Goal: Task Accomplishment & Management: Manage account settings

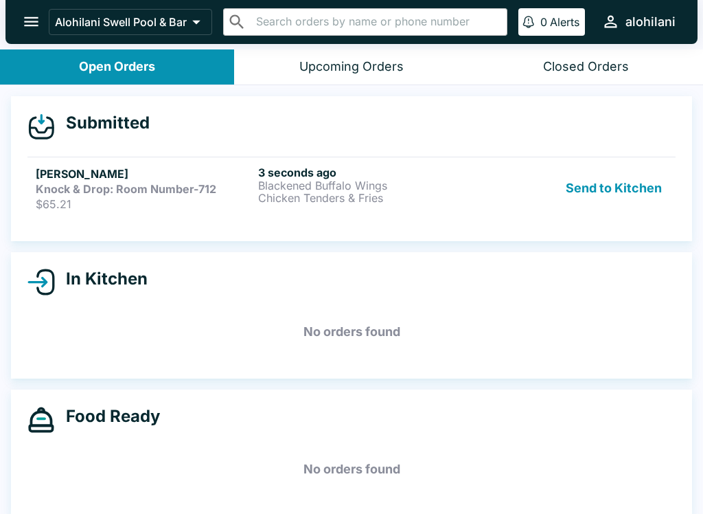
click at [616, 179] on button "Send to Kitchen" at bounding box center [614, 188] width 107 height 45
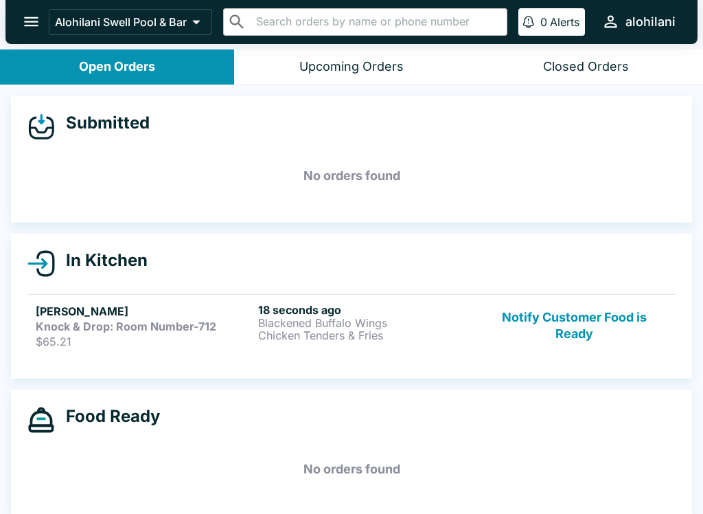
click at [117, 314] on h5 "[PERSON_NAME]" at bounding box center [144, 311] width 217 height 16
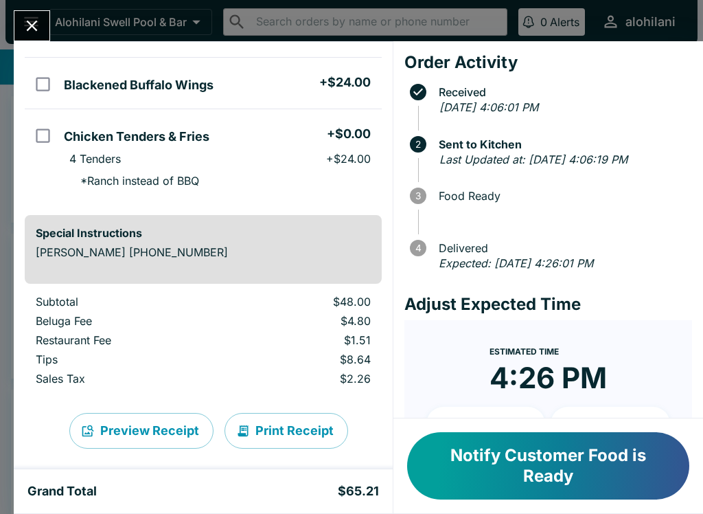
scroll to position [119, 0]
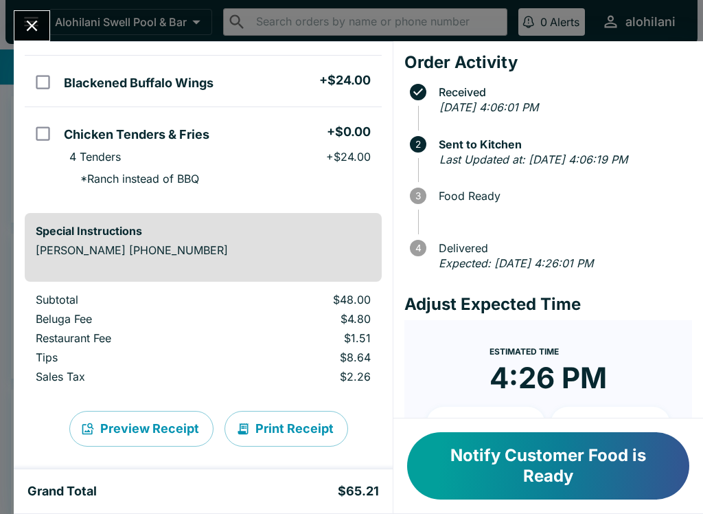
click at [142, 436] on button "Preview Receipt" at bounding box center [141, 429] width 144 height 36
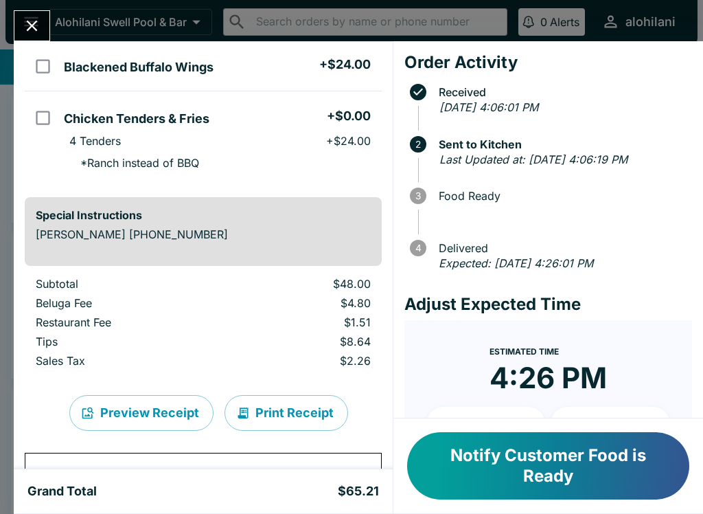
scroll to position [144, 0]
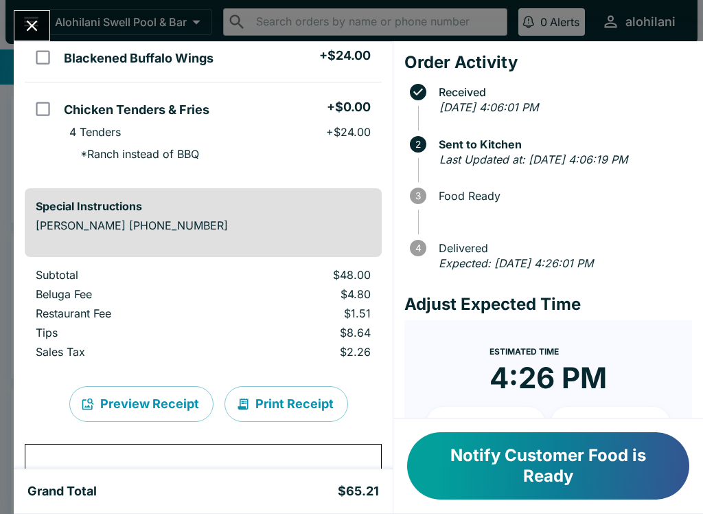
click at [580, 427] on div "Notify Customer Food is Ready" at bounding box center [549, 465] width 310 height 95
click at [611, 464] on button "Notify Customer Food is Ready" at bounding box center [548, 465] width 282 height 67
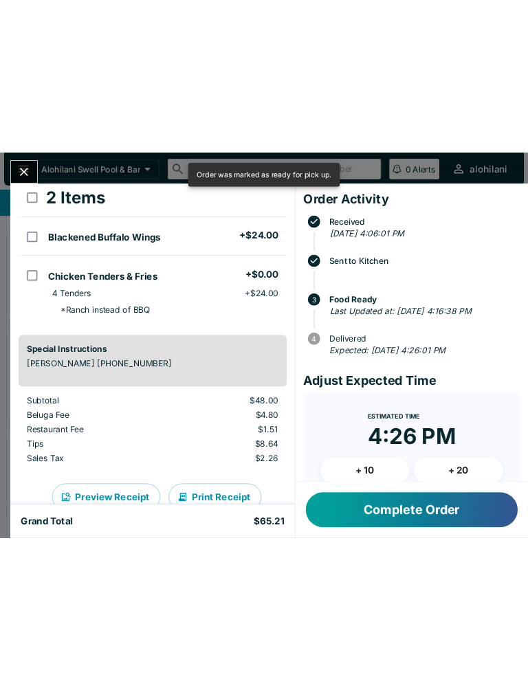
scroll to position [106, 0]
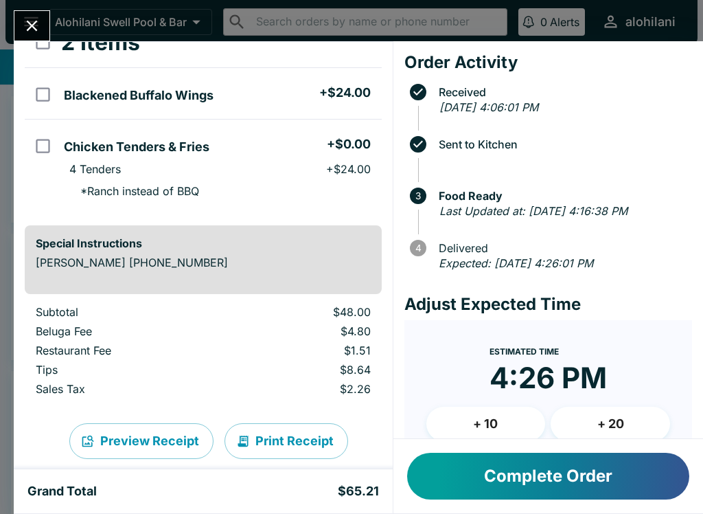
click at [552, 482] on button "Complete Order" at bounding box center [548, 476] width 282 height 47
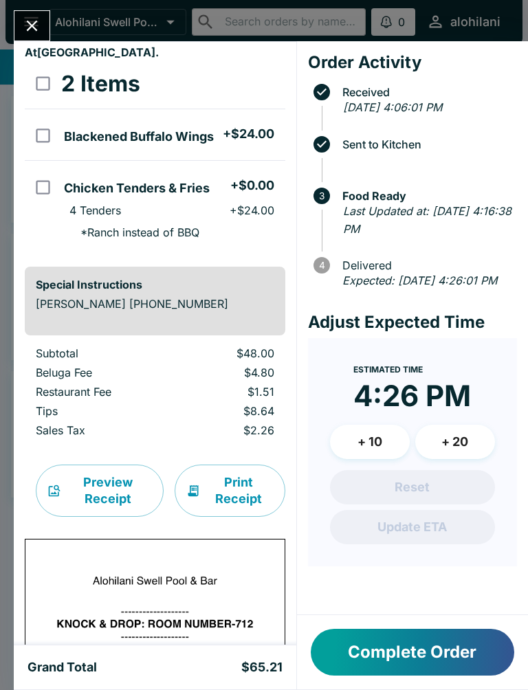
click at [484, 513] on form "Estimated Time 4:26 PM + 10 + 20 Reset Update ETA" at bounding box center [412, 452] width 209 height 228
click at [34, 27] on icon "Close" at bounding box center [32, 26] width 11 height 11
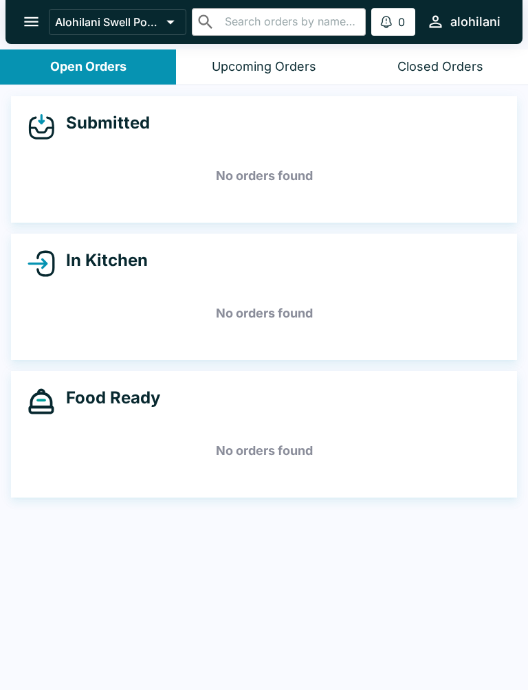
click at [261, 174] on h5 "No orders found" at bounding box center [263, 175] width 473 height 49
click at [286, 50] on button "Upcoming Orders" at bounding box center [264, 66] width 176 height 35
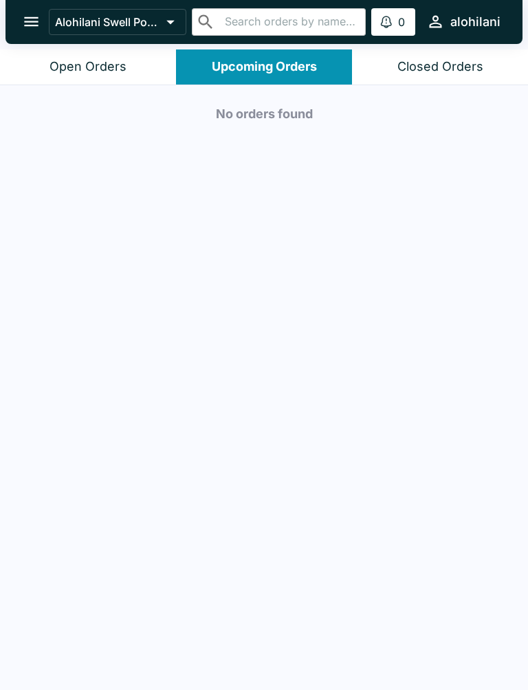
click at [455, 55] on button "Closed Orders" at bounding box center [440, 66] width 176 height 35
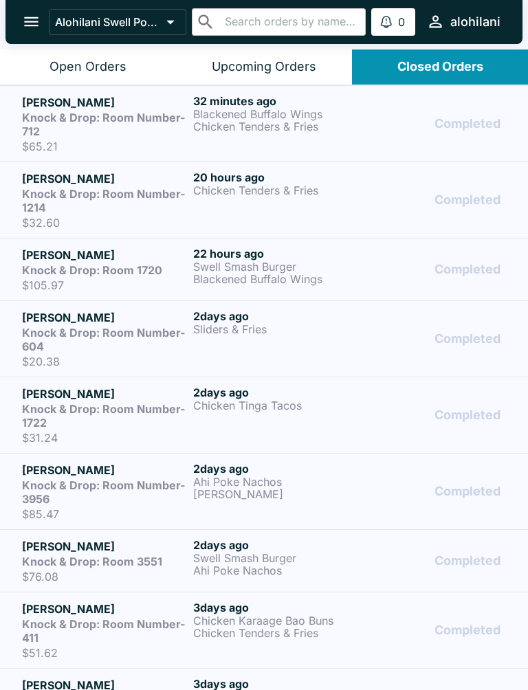
click at [89, 61] on div "Open Orders" at bounding box center [87, 67] width 77 height 16
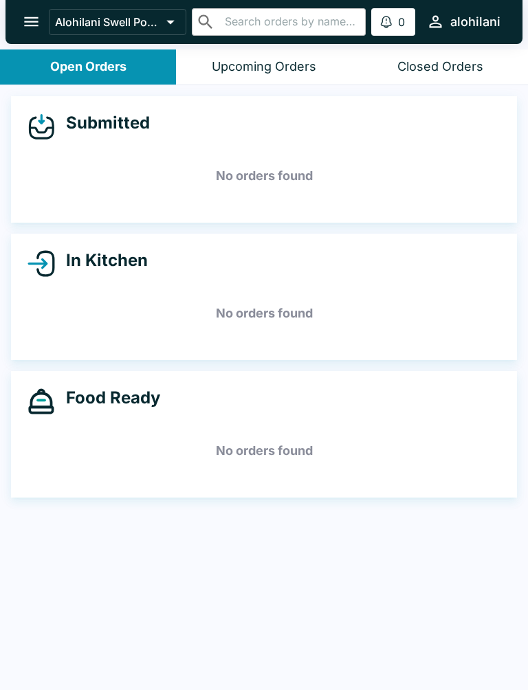
click at [451, 65] on div "Closed Orders" at bounding box center [440, 67] width 86 height 16
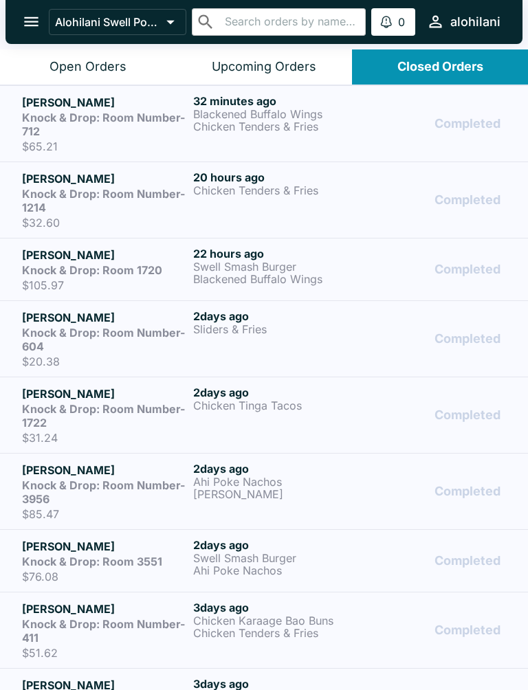
click at [332, 135] on div "32 minutes ago Blackened Buffalo Wings Chicken Tenders & Fries" at bounding box center [276, 123] width 166 height 59
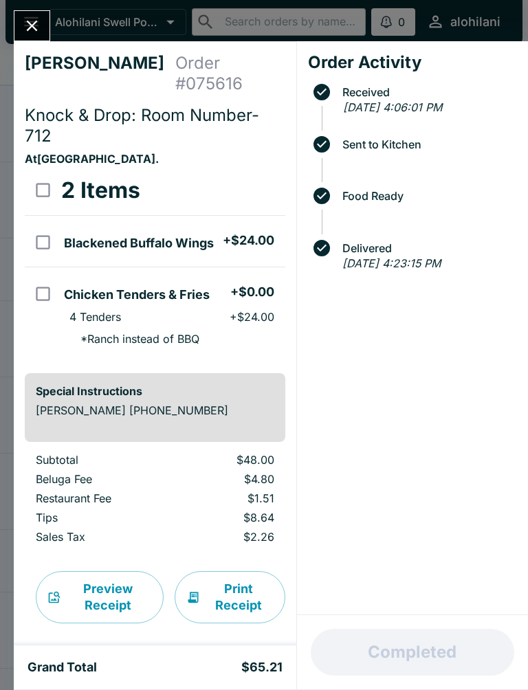
click at [30, 36] on button "Close" at bounding box center [31, 26] width 35 height 30
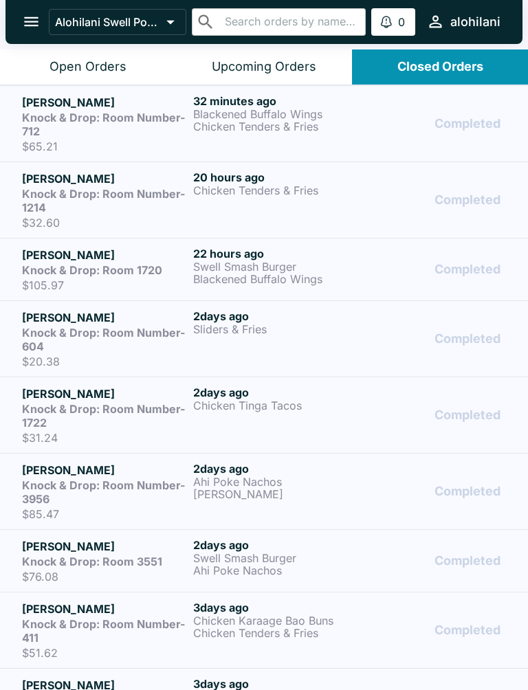
click at [111, 62] on div "Open Orders" at bounding box center [87, 67] width 77 height 16
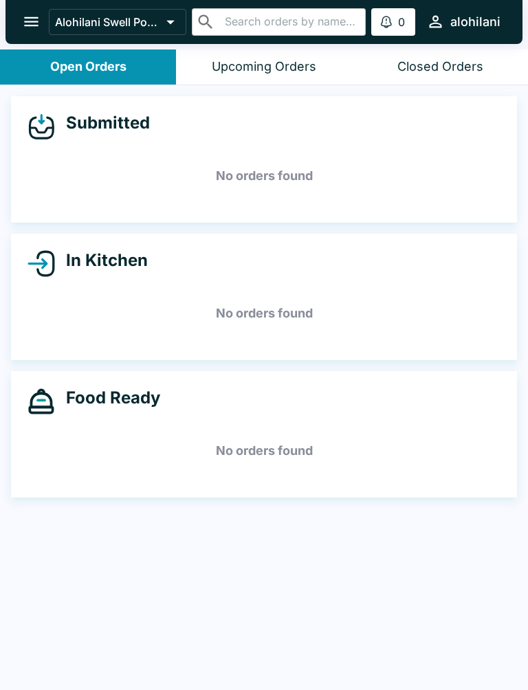
click at [308, 175] on h5 "No orders found" at bounding box center [263, 175] width 473 height 49
click at [293, 181] on h5 "No orders found" at bounding box center [263, 175] width 473 height 49
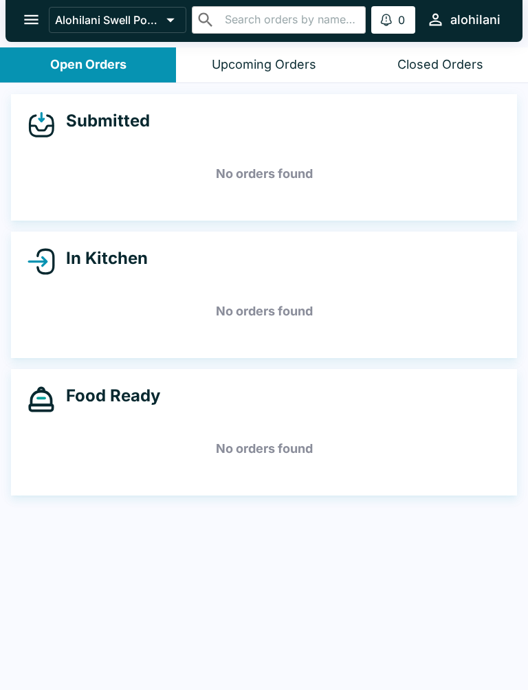
click at [314, 165] on h5 "No orders found" at bounding box center [263, 173] width 473 height 49
click at [317, 178] on h5 "No orders found" at bounding box center [263, 173] width 473 height 49
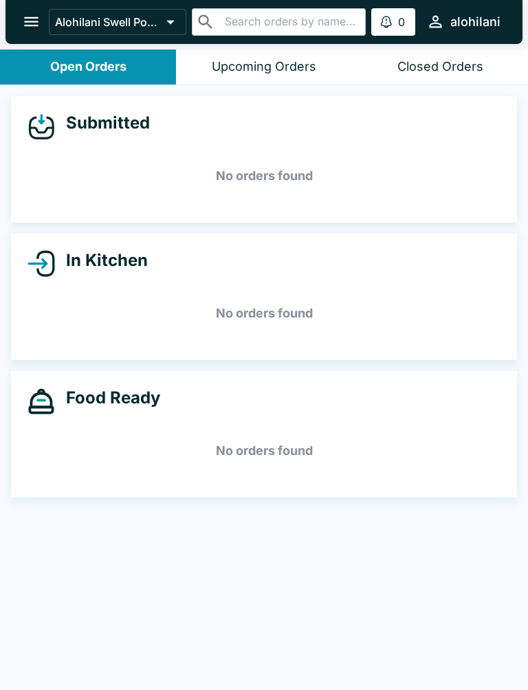
click at [490, 67] on button "Closed Orders" at bounding box center [440, 66] width 176 height 35
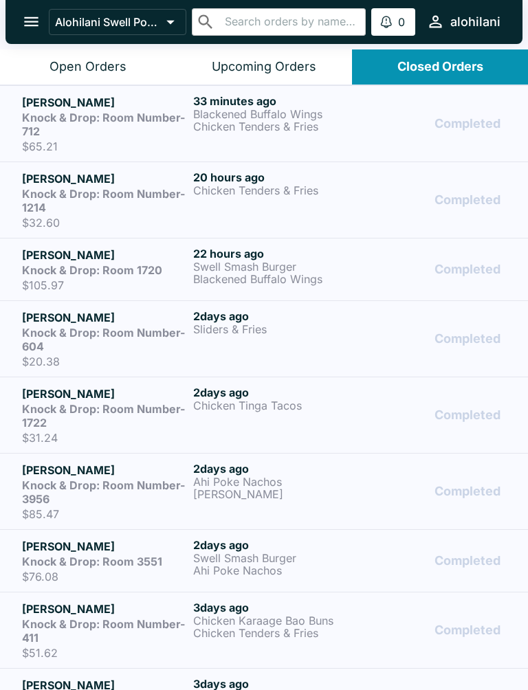
click at [273, 130] on p "Chicken Tenders & Fries" at bounding box center [276, 126] width 166 height 12
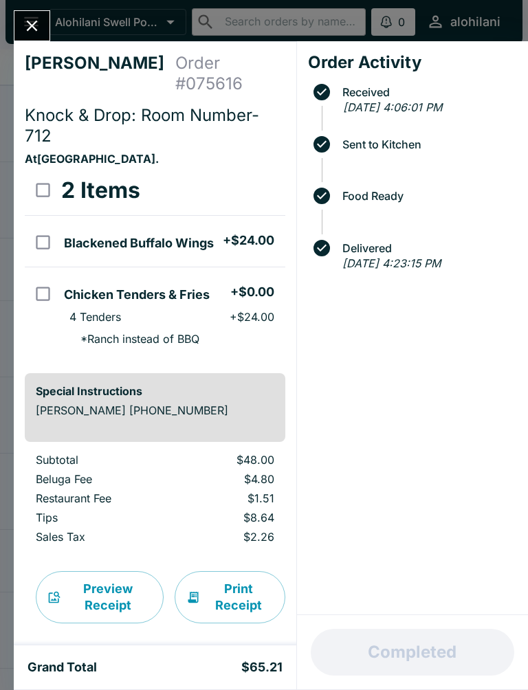
click at [242, 513] on p "$2.26" at bounding box center [227, 537] width 92 height 14
click at [478, 490] on div "Order Activity Received [DATE] 4:06:01 PM Sent to Kitchen Food Ready Delivered …" at bounding box center [412, 328] width 231 height 574
click at [409, 472] on div "Order Activity Received [DATE] 4:06:01 PM Sent to Kitchen Food Ready Delivered …" at bounding box center [412, 328] width 231 height 574
